Goal: Task Accomplishment & Management: Complete application form

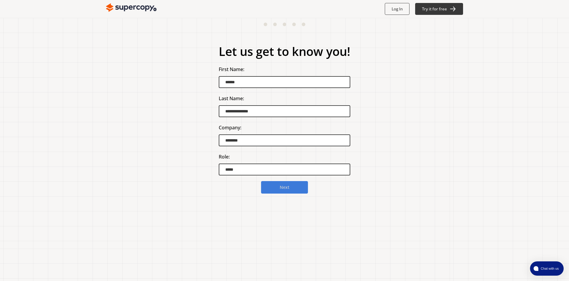
click at [288, 186] on b "Next" at bounding box center [284, 188] width 10 height 6
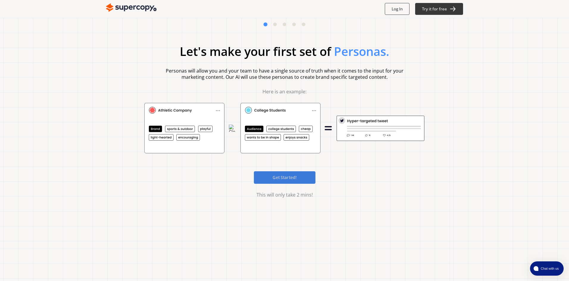
click at [290, 178] on b "Get Started!" at bounding box center [284, 178] width 24 height 6
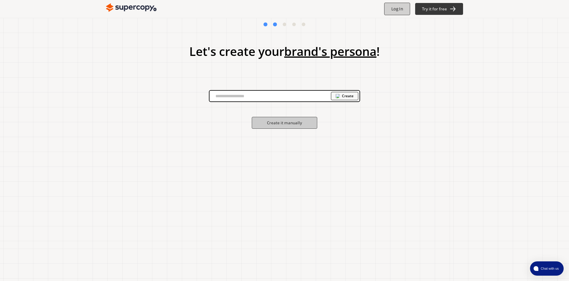
click at [397, 8] on b "Log In" at bounding box center [397, 9] width 12 height 6
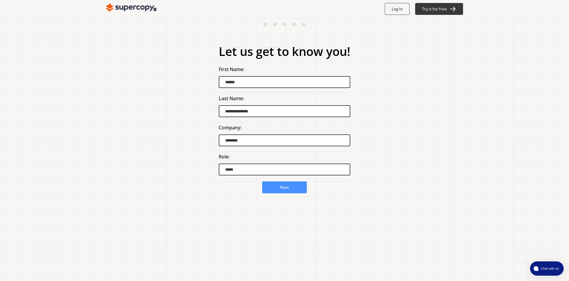
click at [278, 186] on button "Next" at bounding box center [284, 187] width 45 height 12
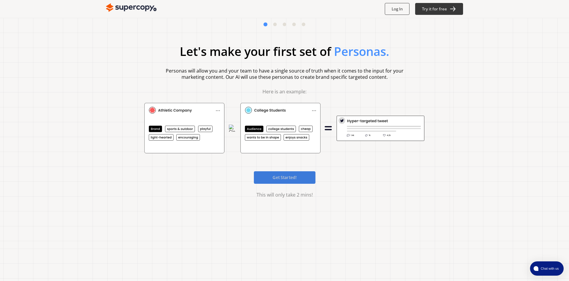
click at [280, 177] on b "Get Started!" at bounding box center [284, 178] width 24 height 6
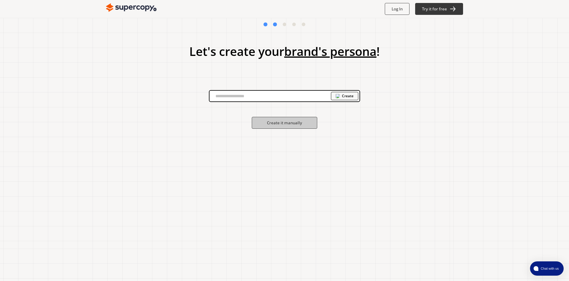
click at [244, 97] on input "text" at bounding box center [269, 96] width 121 height 9
type input "**********"
click at [339, 96] on img at bounding box center [337, 96] width 4 height 4
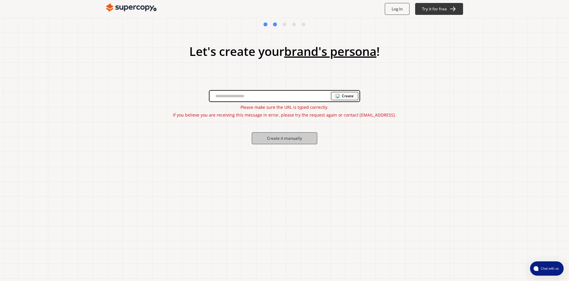
click at [234, 93] on input "text" at bounding box center [269, 96] width 121 height 9
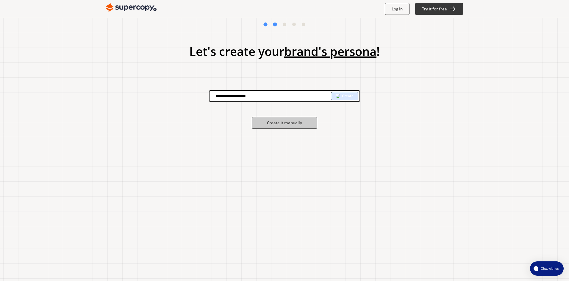
type input "**********"
click at [338, 93] on div "Create" at bounding box center [344, 96] width 27 height 8
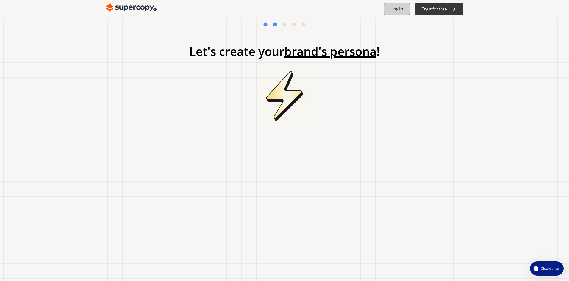
click at [397, 8] on b "Log In" at bounding box center [397, 9] width 12 height 6
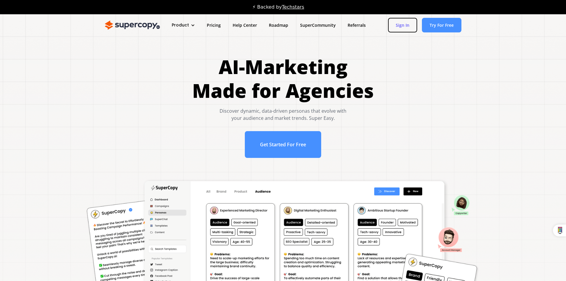
click at [398, 25] on link "Sign In" at bounding box center [402, 25] width 29 height 15
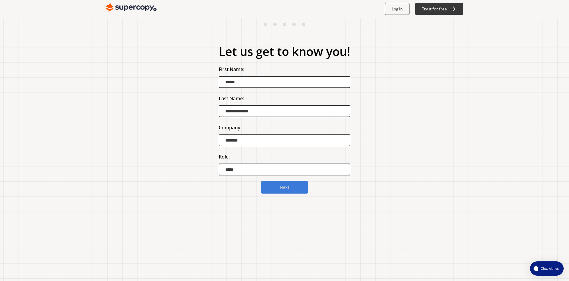
click at [298, 190] on button "Next" at bounding box center [284, 187] width 47 height 12
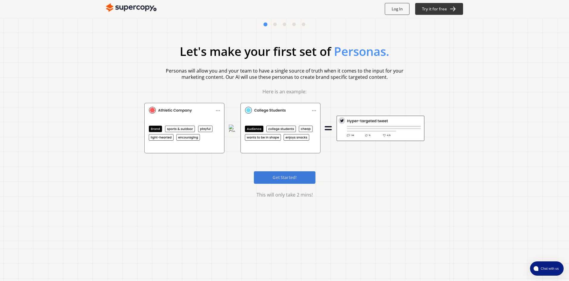
click at [293, 179] on b "Get Started!" at bounding box center [284, 178] width 24 height 6
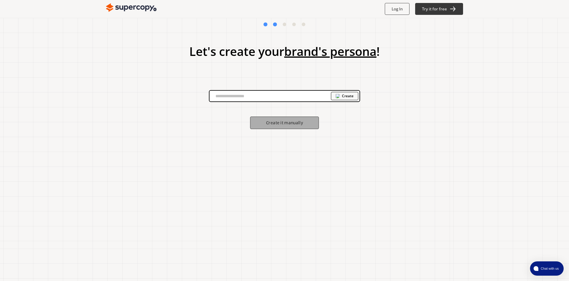
click at [281, 125] on b "Create it manually" at bounding box center [284, 123] width 37 height 6
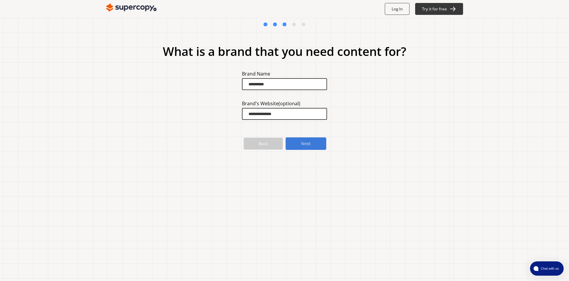
click at [305, 143] on b "Next" at bounding box center [306, 144] width 10 height 6
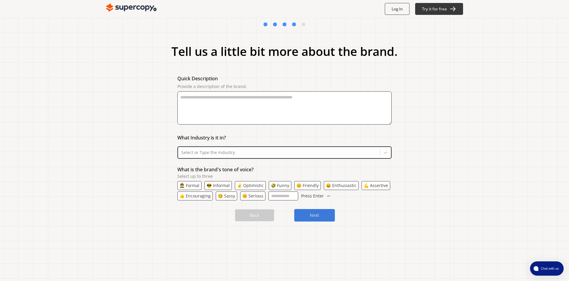
click at [310, 215] on b "Next" at bounding box center [315, 216] width 10 height 6
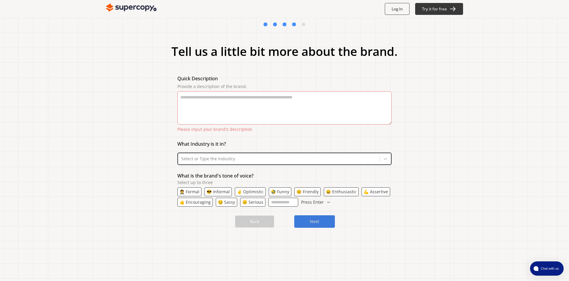
click at [310, 215] on div at bounding box center [284, 211] width 214 height 9
click at [235, 111] on textarea "Provide a description of the brand." at bounding box center [284, 107] width 214 height 33
click at [477, 55] on div "Tell us a little bit more about the brand. Quick Description Provide a descript…" at bounding box center [284, 149] width 569 height 263
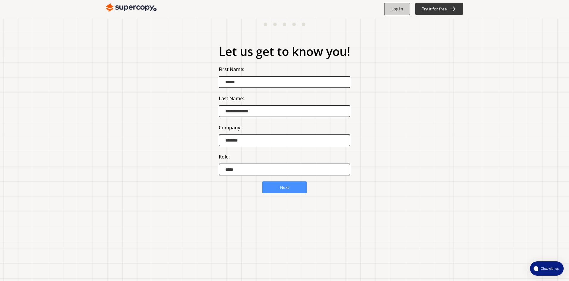
click at [391, 9] on b "Log In" at bounding box center [397, 9] width 12 height 6
